Goal: Task Accomplishment & Management: Use online tool/utility

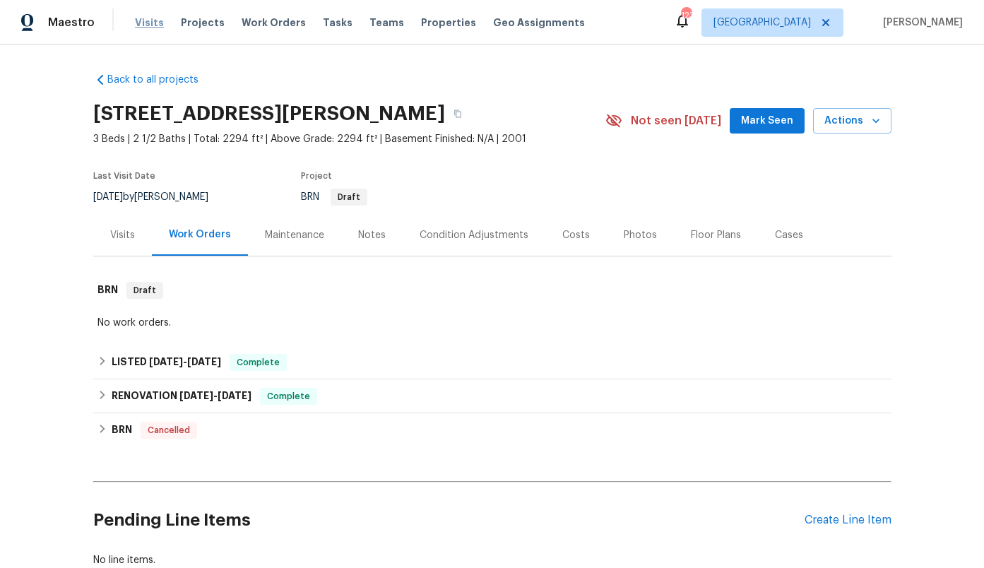
click at [148, 18] on span "Visits" at bounding box center [149, 23] width 29 height 14
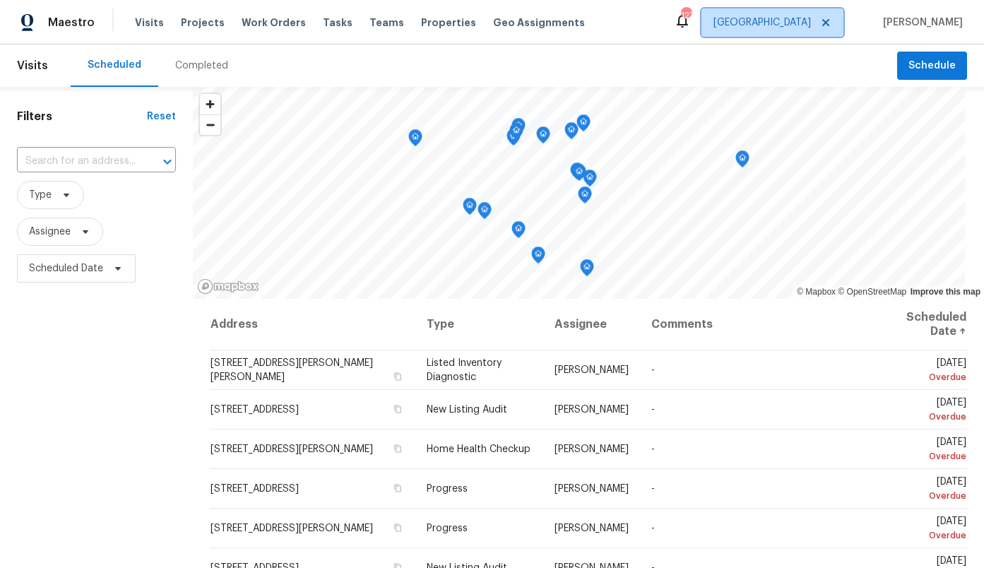
click at [811, 23] on span "[GEOGRAPHIC_DATA]" at bounding box center [762, 23] width 97 height 14
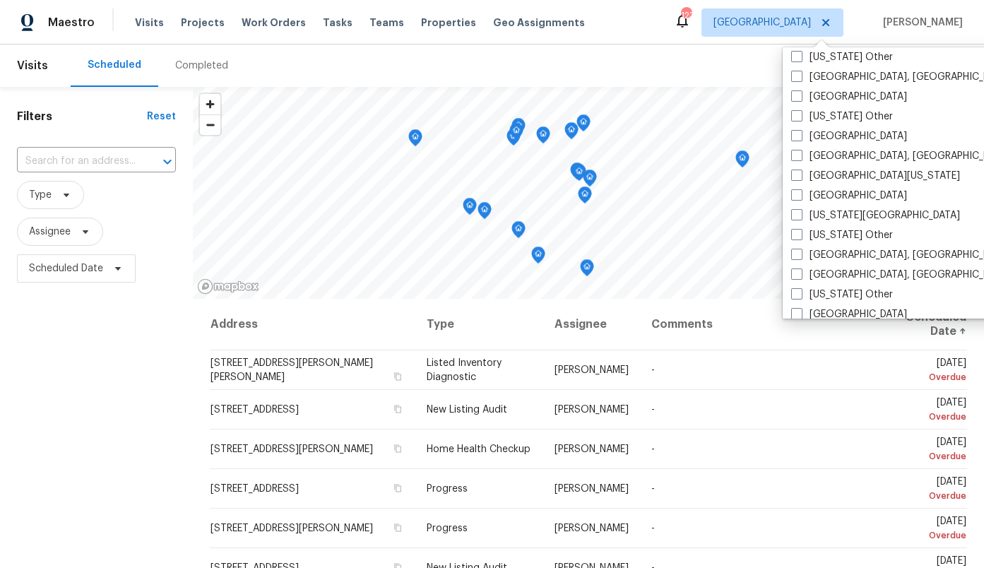
scroll to position [483, 0]
click at [824, 96] on label "[GEOGRAPHIC_DATA]" at bounding box center [849, 95] width 116 height 14
click at [800, 96] on input "[GEOGRAPHIC_DATA]" at bounding box center [795, 92] width 9 height 9
checkbox input "true"
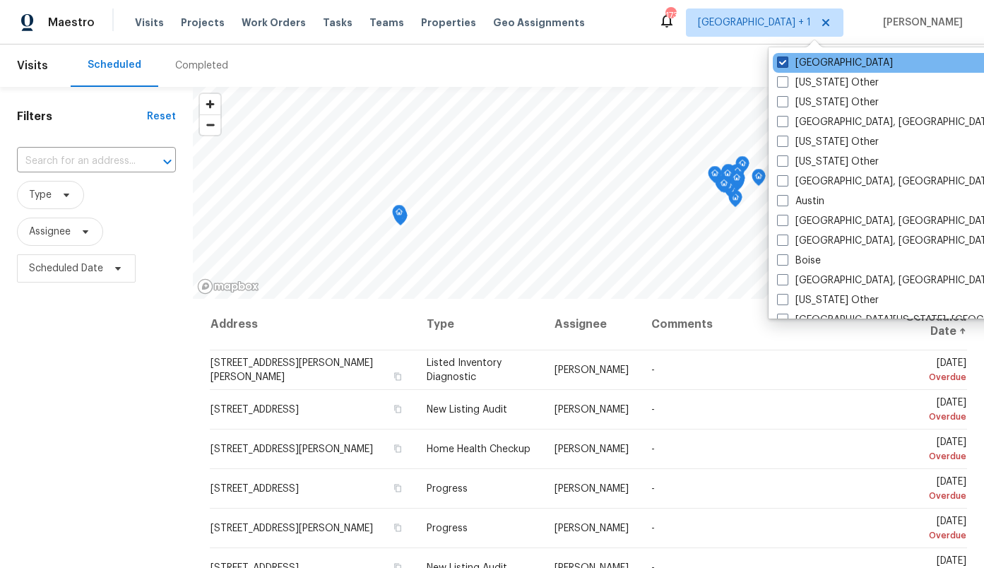
click at [796, 59] on label "[GEOGRAPHIC_DATA]" at bounding box center [835, 63] width 116 height 14
click at [786, 59] on input "[GEOGRAPHIC_DATA]" at bounding box center [781, 60] width 9 height 9
checkbox input "false"
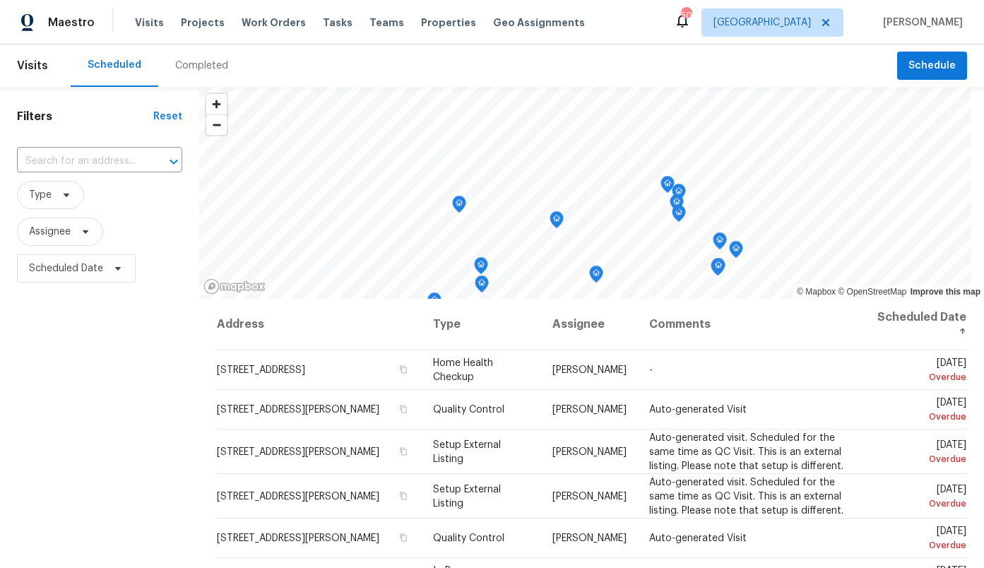
click at [63, 339] on div "Filters Reset ​ Type Assignee Scheduled Date" at bounding box center [99, 420] width 199 height 666
click at [35, 199] on span "Type" at bounding box center [40, 195] width 23 height 14
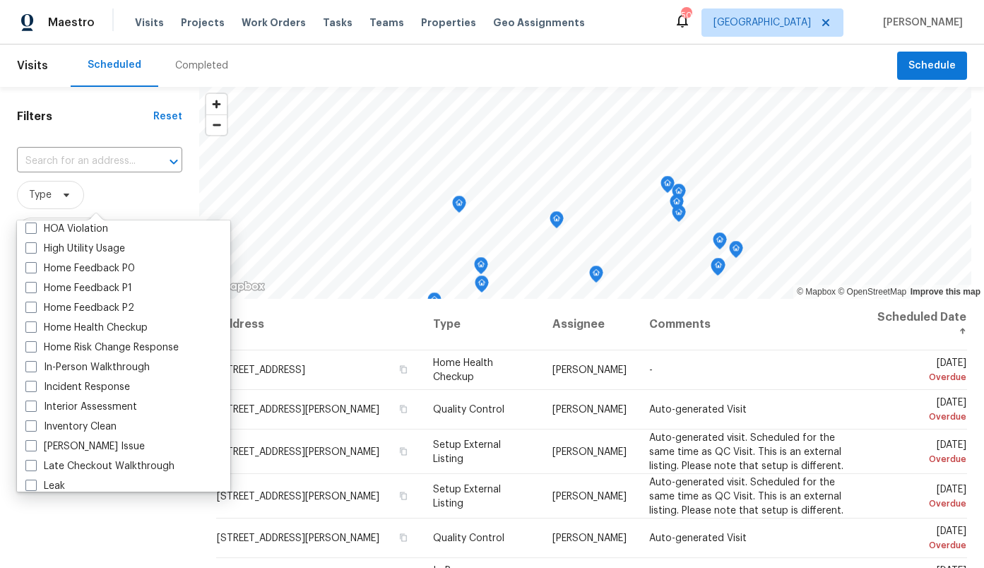
scroll to position [428, 0]
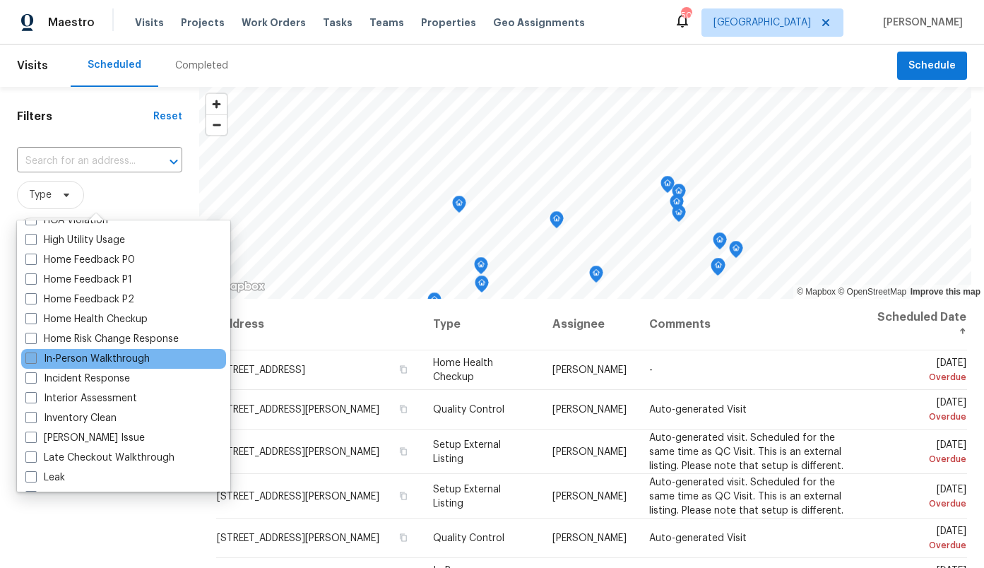
click at [87, 357] on label "In-Person Walkthrough" at bounding box center [87, 359] width 124 height 14
click at [35, 357] on input "In-Person Walkthrough" at bounding box center [29, 356] width 9 height 9
checkbox input "true"
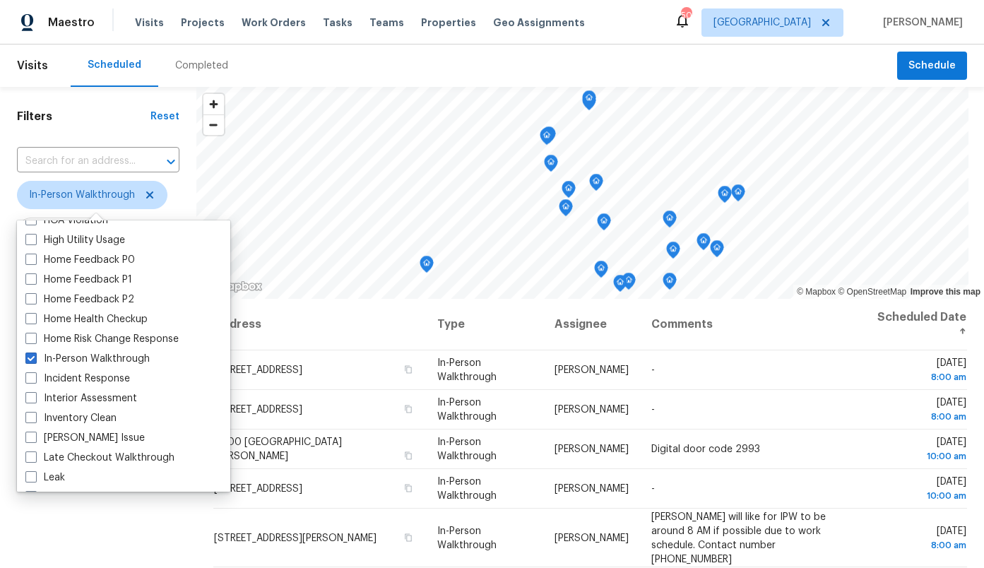
click at [261, 76] on div "Scheduled Completed" at bounding box center [484, 66] width 827 height 42
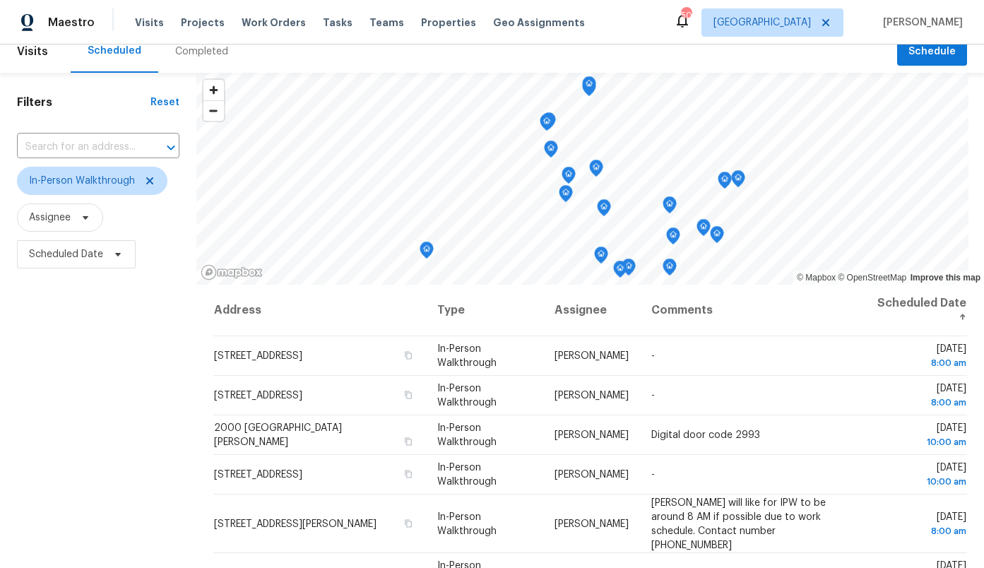
scroll to position [18, 0]
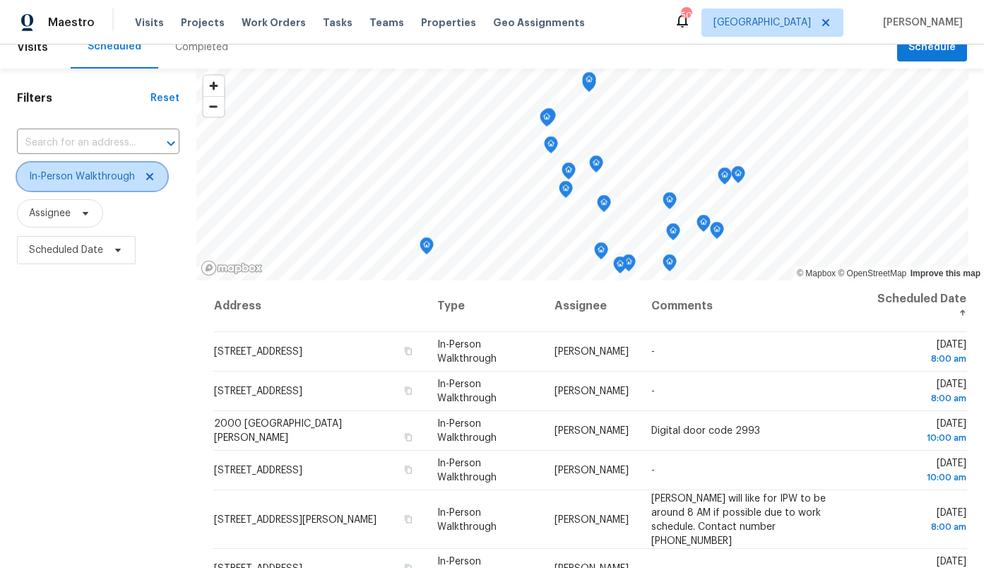
click at [102, 176] on span "In-Person Walkthrough" at bounding box center [82, 177] width 106 height 14
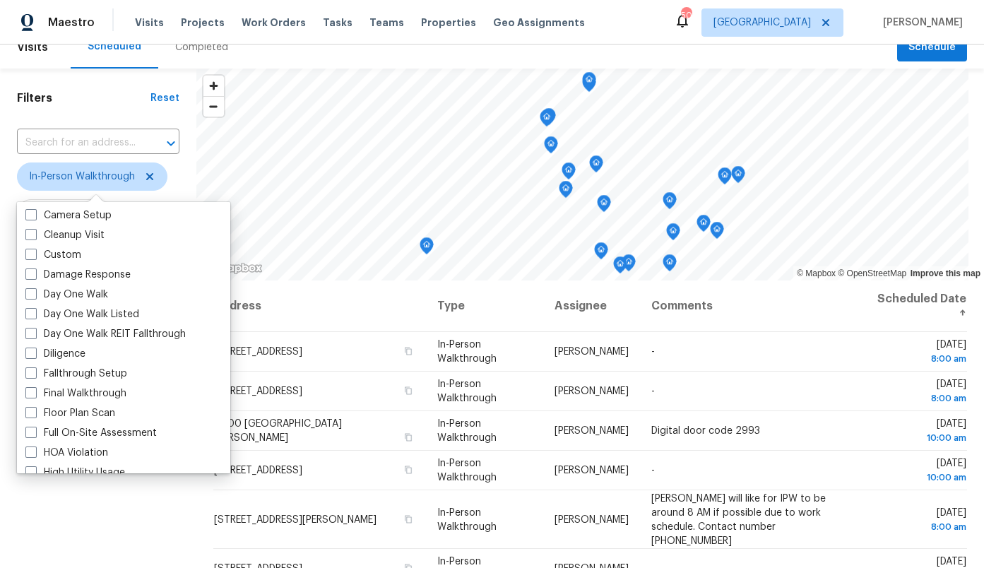
scroll to position [201, 0]
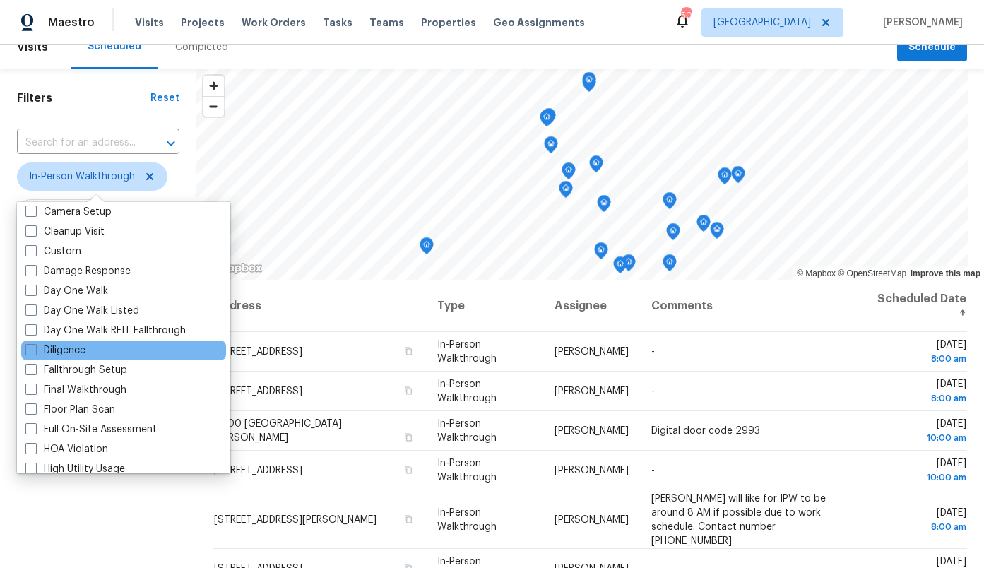
click at [127, 345] on div "Diligence" at bounding box center [123, 351] width 205 height 20
click at [51, 348] on label "Diligence" at bounding box center [55, 350] width 60 height 14
click at [35, 348] on input "Diligence" at bounding box center [29, 347] width 9 height 9
checkbox input "true"
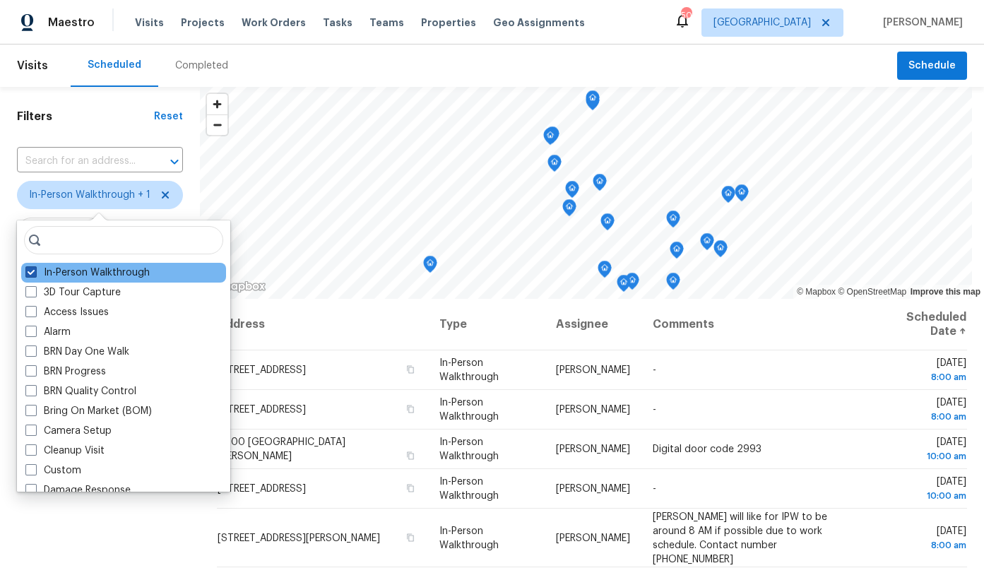
click at [52, 274] on label "In-Person Walkthrough" at bounding box center [87, 273] width 124 height 14
click at [35, 274] on input "In-Person Walkthrough" at bounding box center [29, 270] width 9 height 9
checkbox input "false"
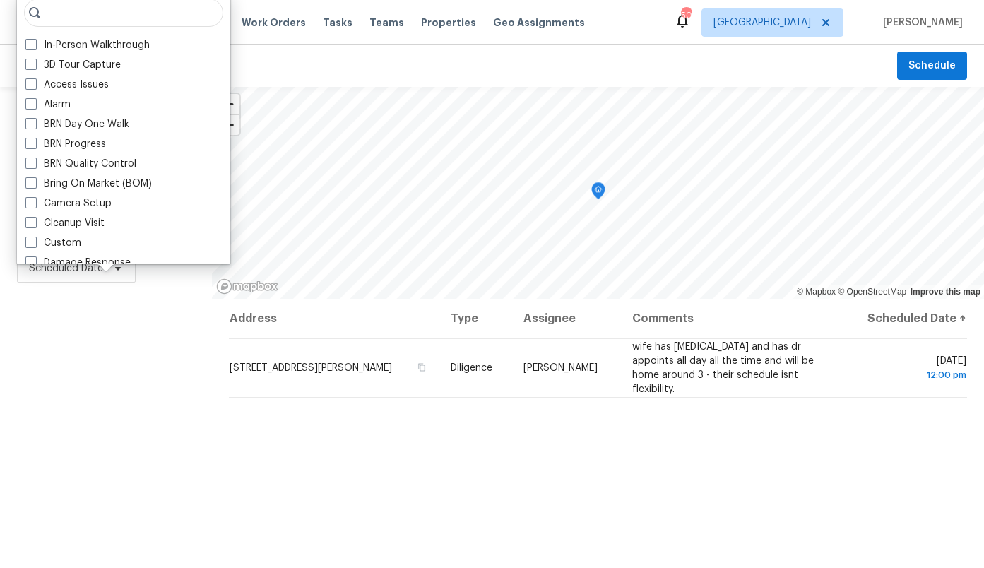
click at [86, 365] on div "Filters Reset ​ Diligence Assignee Scheduled Date" at bounding box center [106, 420] width 212 height 666
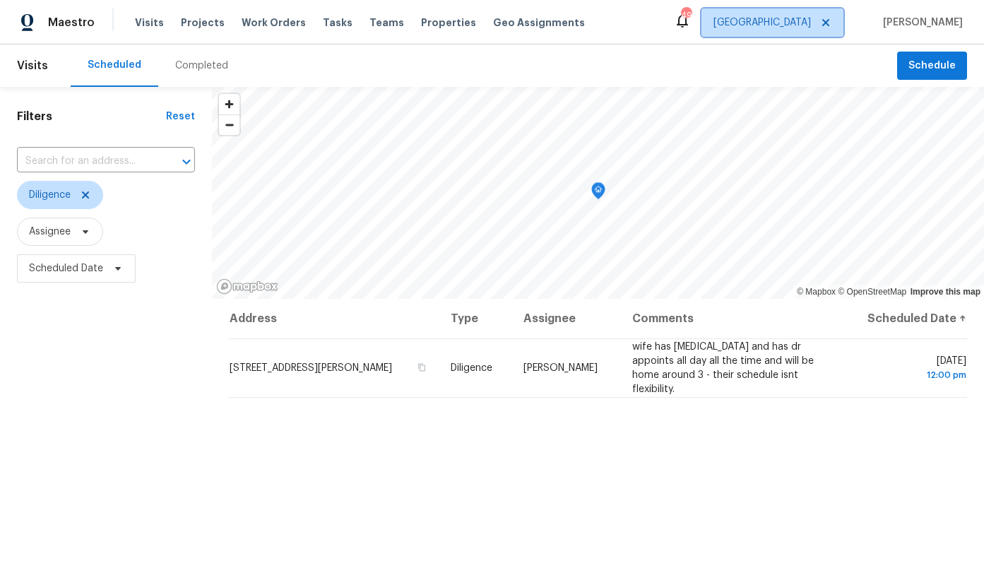
click at [807, 18] on span "[GEOGRAPHIC_DATA]" at bounding box center [762, 23] width 97 height 14
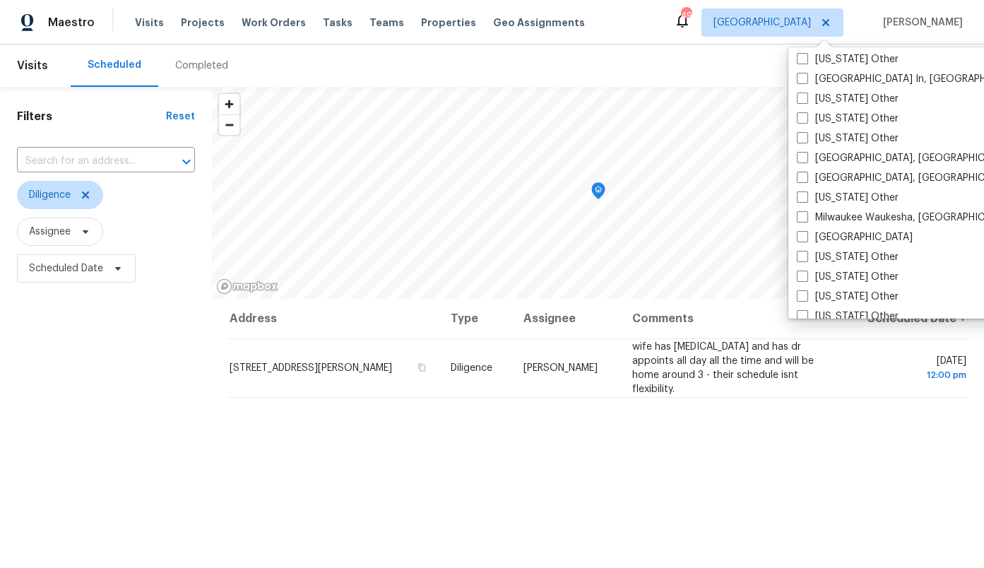
scroll to position [1034, 0]
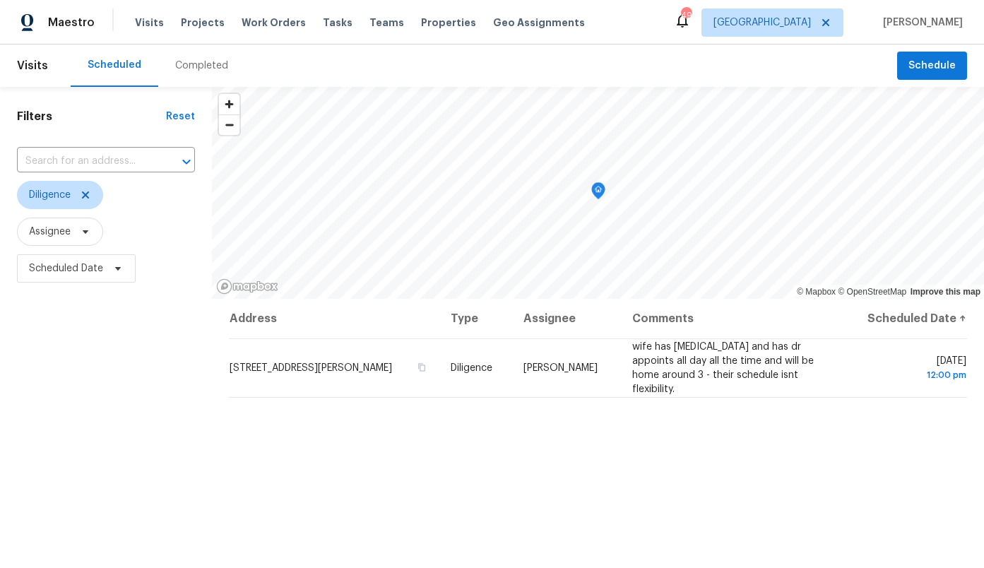
click at [663, 439] on div "Address Type Assignee Comments Scheduled Date ↑ [STREET_ADDRESS][PERSON_NAME] D…" at bounding box center [598, 526] width 772 height 454
click at [811, 23] on span "[GEOGRAPHIC_DATA]" at bounding box center [762, 23] width 97 height 14
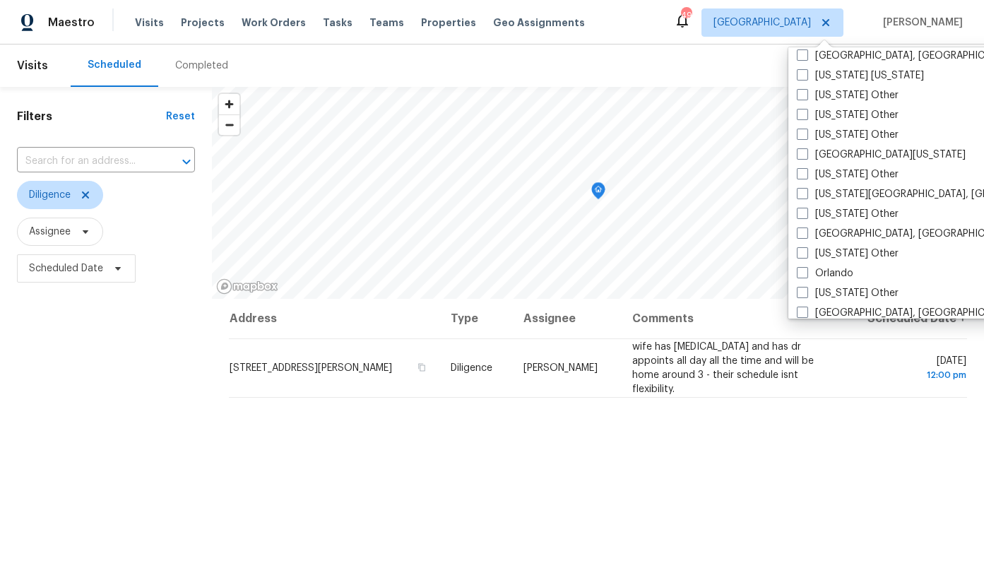
scroll to position [1414, 0]
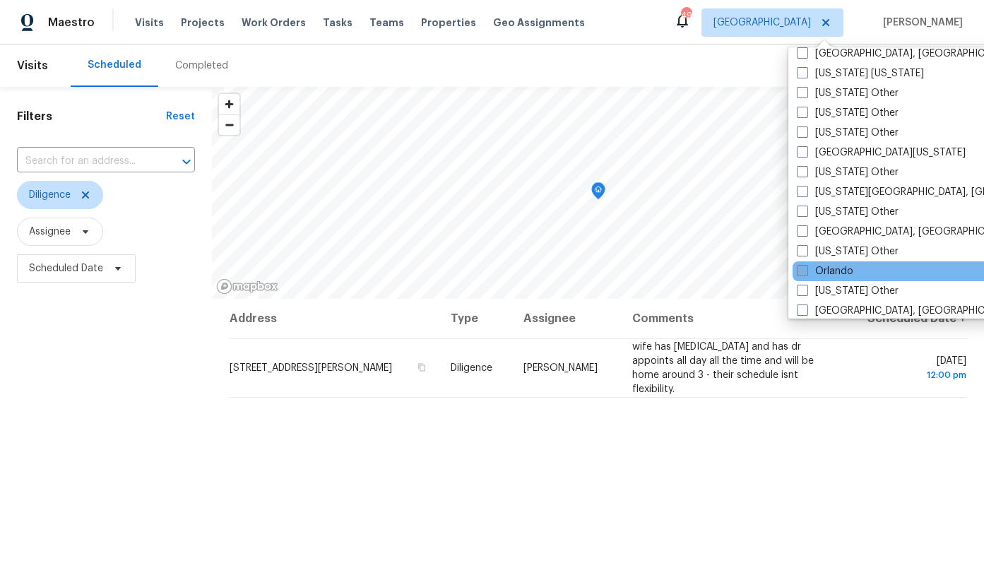
click at [837, 272] on label "Orlando" at bounding box center [825, 271] width 57 height 14
click at [806, 272] on input "Orlando" at bounding box center [801, 268] width 9 height 9
checkbox input "true"
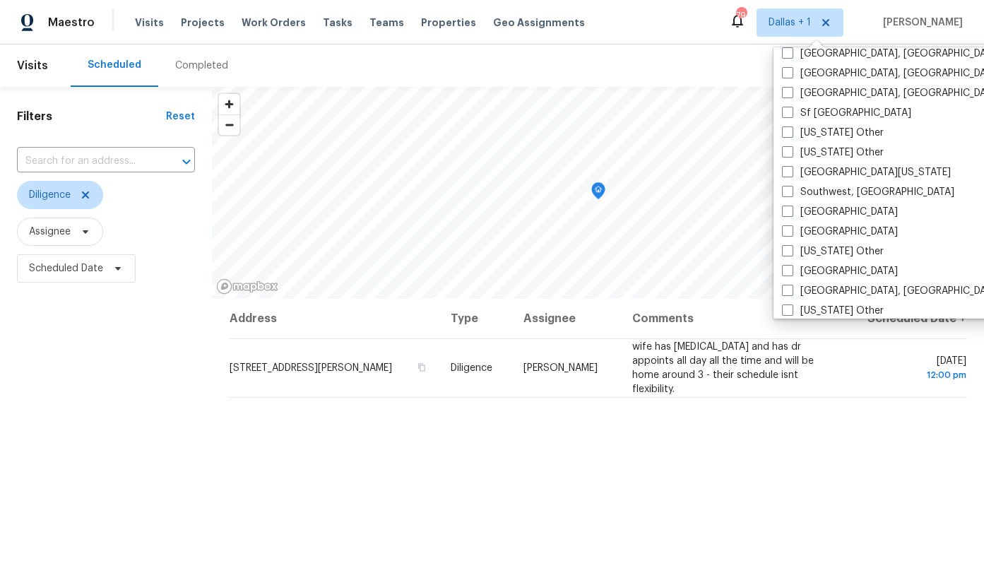
scroll to position [1931, 0]
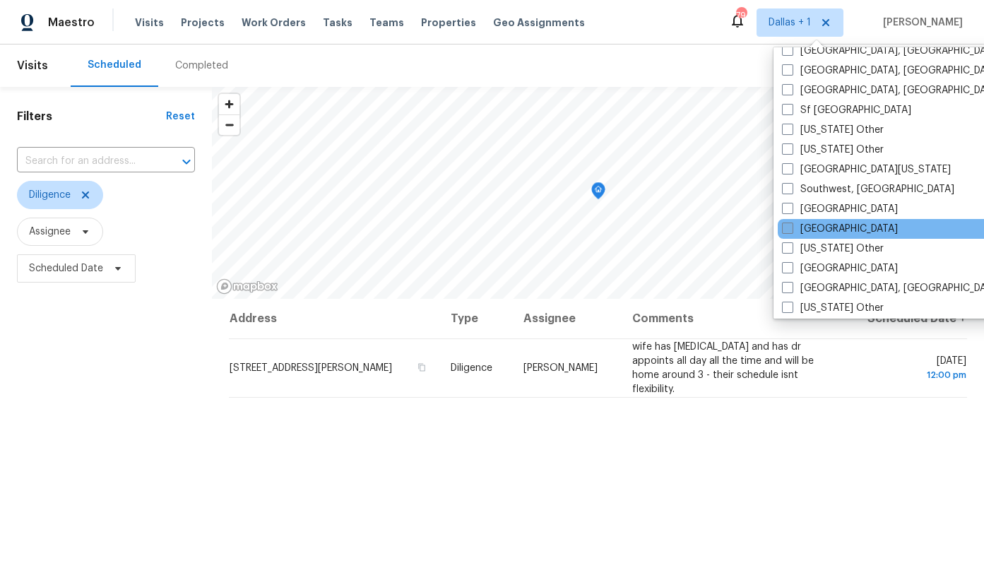
click at [807, 231] on label "[GEOGRAPHIC_DATA]" at bounding box center [840, 229] width 116 height 14
click at [791, 231] on input "[GEOGRAPHIC_DATA]" at bounding box center [786, 226] width 9 height 9
checkbox input "true"
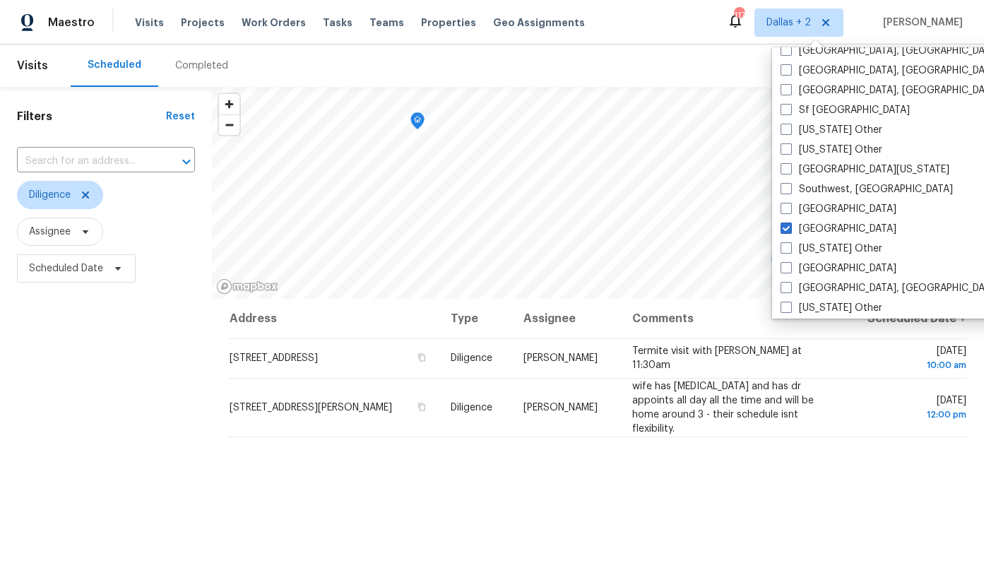
click at [701, 457] on div "Address Type Assignee Comments Scheduled Date ↑ [STREET_ADDRESS] Diligence [PER…" at bounding box center [598, 526] width 772 height 454
